Goal: Information Seeking & Learning: Learn about a topic

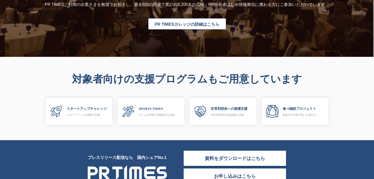
scroll to position [1486, 0]
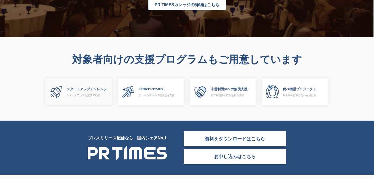
click at [81, 90] on p "スタートアップチャレンジ" at bounding box center [87, 89] width 40 height 5
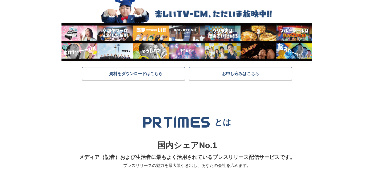
scroll to position [0, 0]
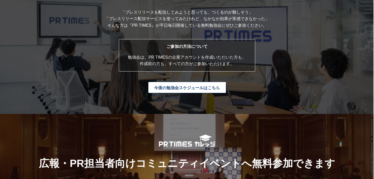
scroll to position [1262, 0]
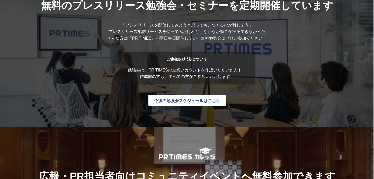
click at [166, 100] on link "今後の勉強会スケジュールはこちら" at bounding box center [187, 100] width 78 height 11
